Goal: Book appointment/travel/reservation

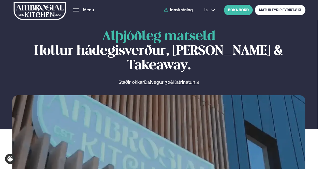
scroll to position [226, 0]
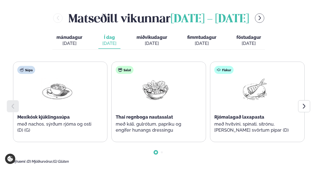
click at [147, 35] on span "miðvikudagur" at bounding box center [151, 37] width 31 height 5
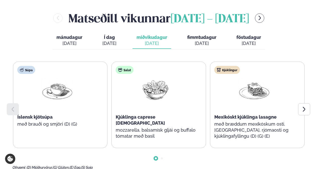
click at [203, 35] on span "fimmtudagur" at bounding box center [201, 37] width 29 height 5
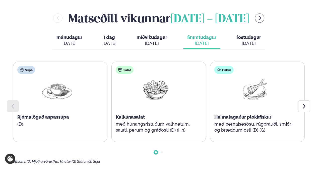
click at [250, 32] on button "föstudagur fös. [DATE]" at bounding box center [248, 40] width 33 height 17
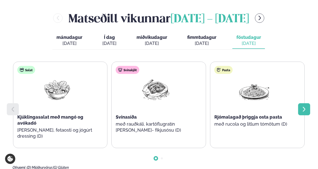
click at [300, 103] on div at bounding box center [304, 109] width 12 height 12
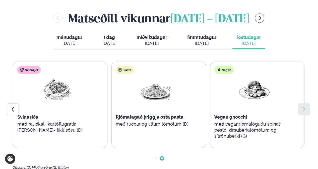
click at [300, 103] on div at bounding box center [304, 109] width 12 height 12
click at [10, 106] on icon at bounding box center [13, 109] width 6 height 6
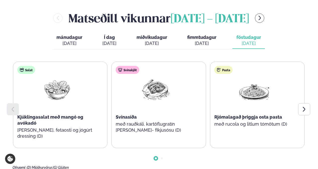
click at [10, 106] on icon at bounding box center [13, 109] width 6 height 6
click at [195, 32] on button "fimmtudagur fim. [DATE]" at bounding box center [201, 40] width 37 height 17
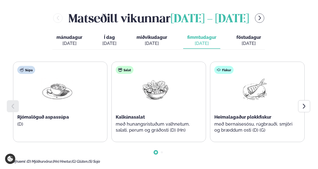
click at [239, 40] on div "[DATE]" at bounding box center [248, 43] width 25 height 6
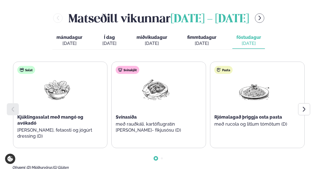
click at [194, 35] on span "fimmtudagur" at bounding box center [201, 37] width 29 height 5
